Goal: Entertainment & Leisure: Consume media (video, audio)

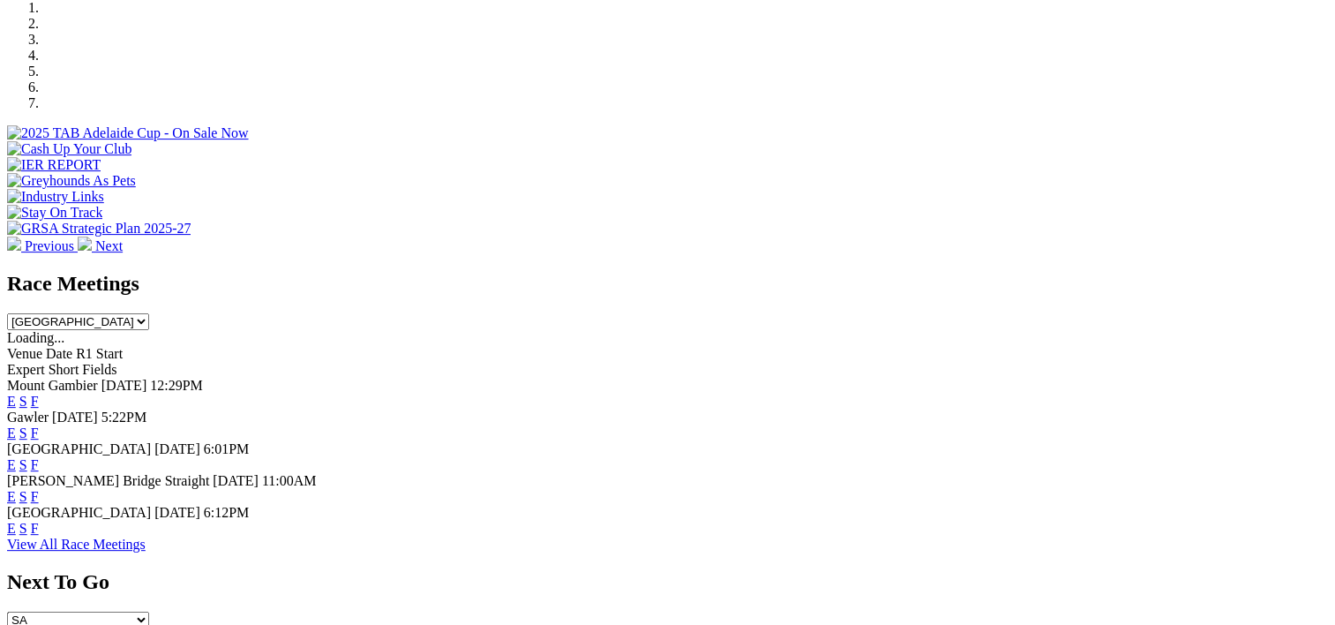
scroll to position [561, 0]
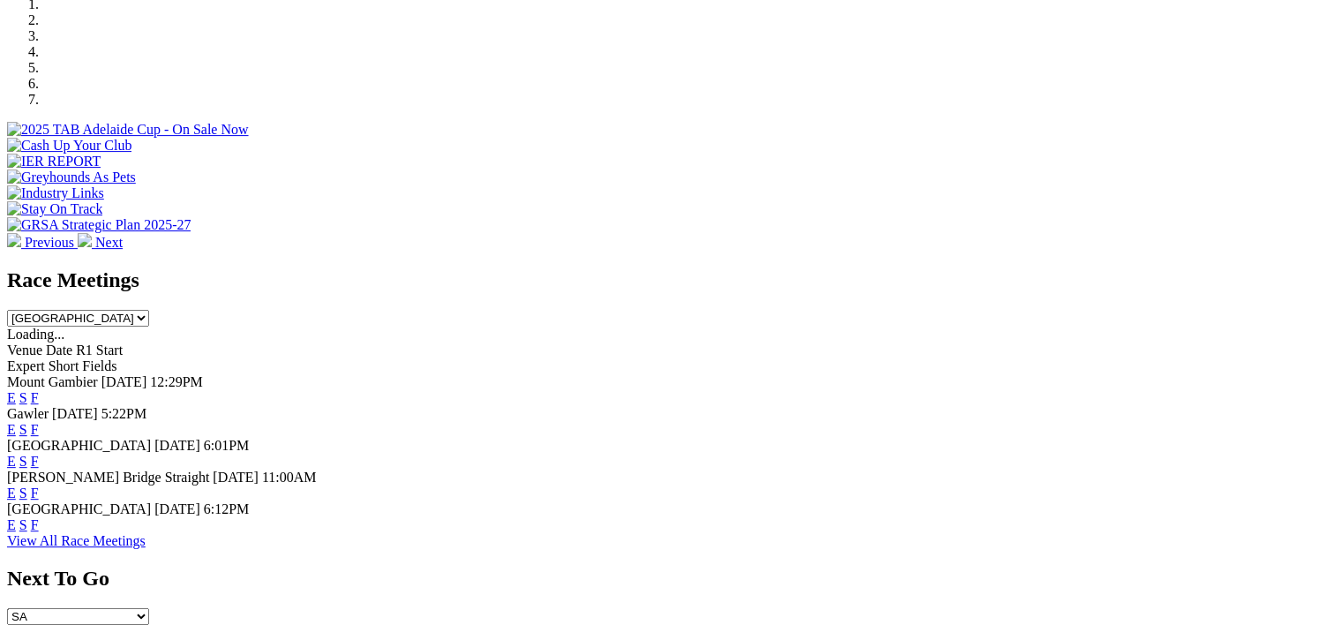
click at [39, 422] on link "F" at bounding box center [35, 429] width 8 height 15
